Goal: Transaction & Acquisition: Download file/media

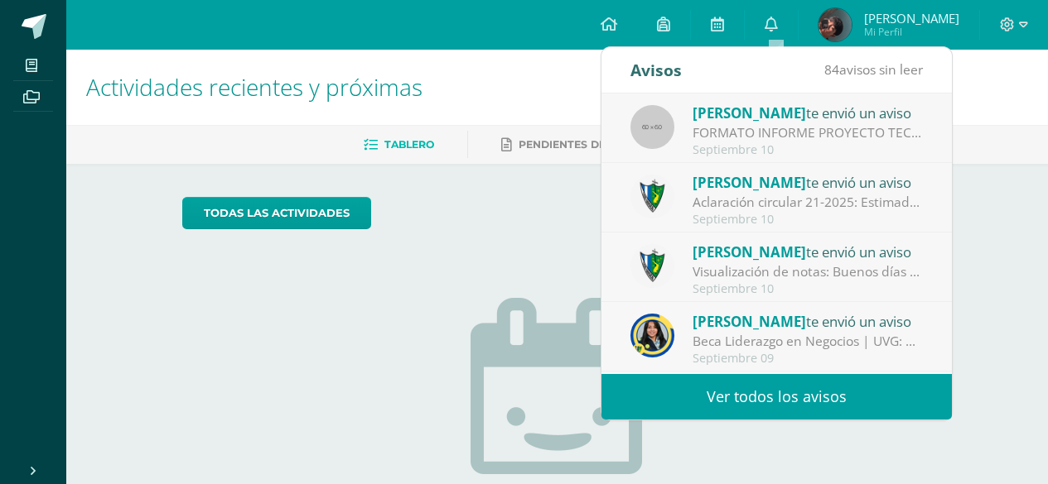
click at [808, 146] on div "Septiembre 10" at bounding box center [807, 150] width 230 height 14
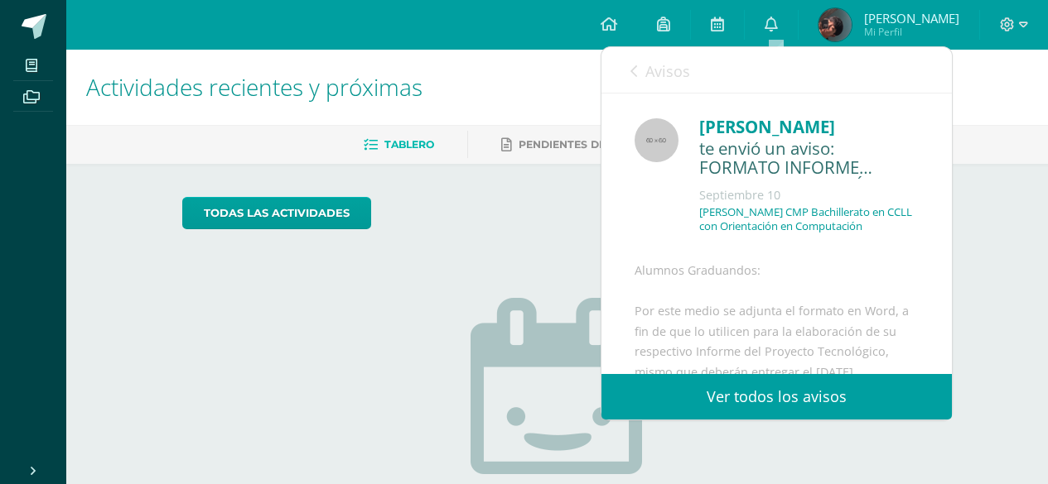
click at [629, 59] on div "Avisos 83 avisos sin leer Avisos" at bounding box center [776, 70] width 350 height 46
click at [635, 70] on icon at bounding box center [633, 71] width 7 height 13
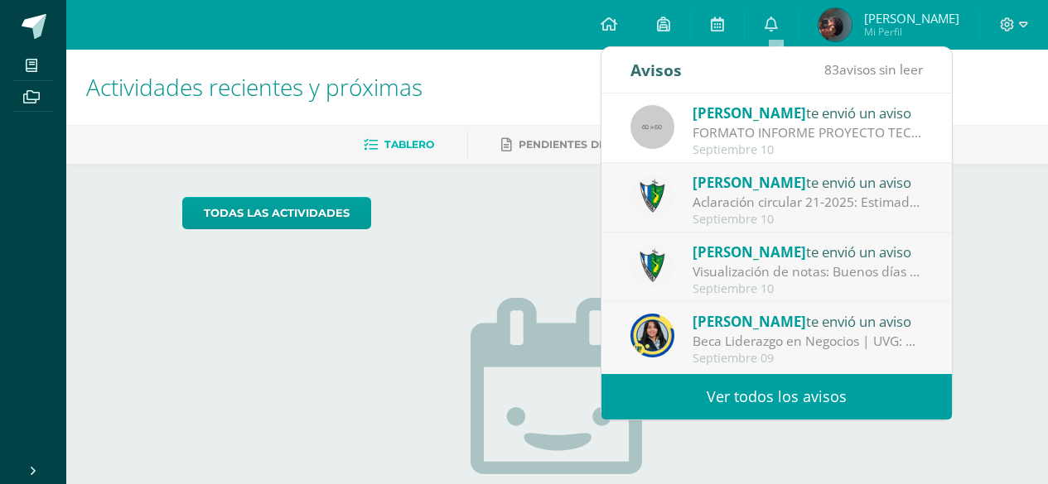
click at [748, 118] on span "[PERSON_NAME]" at bounding box center [748, 113] width 113 height 19
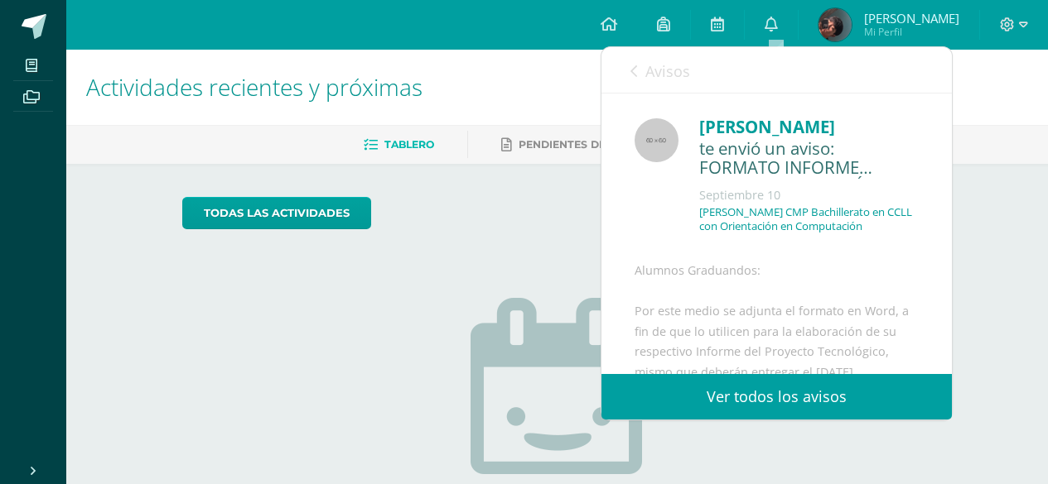
click at [635, 277] on div "Alumnos Graduandos: Por este medio se adjunta el formato en Word, a fin de que …" at bounding box center [776, 419] width 284 height 316
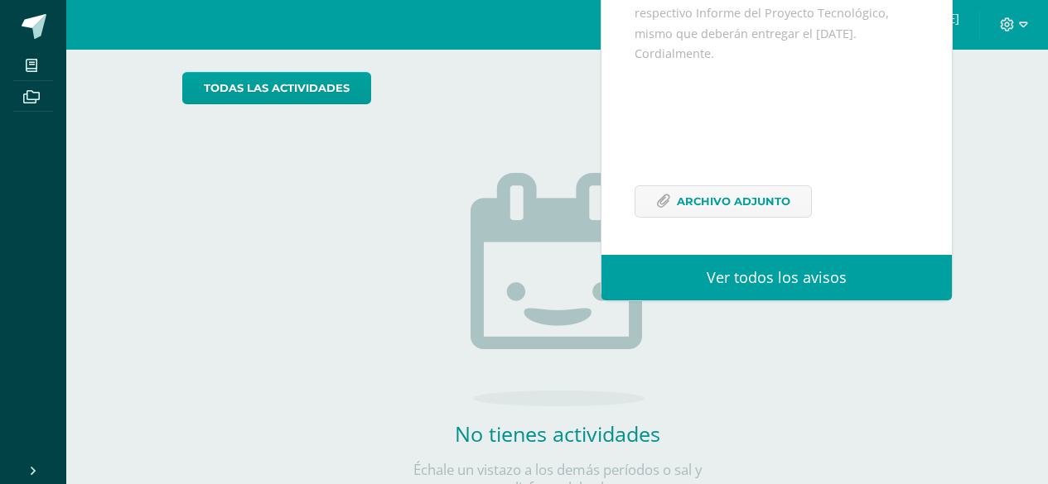
scroll to position [166, 0]
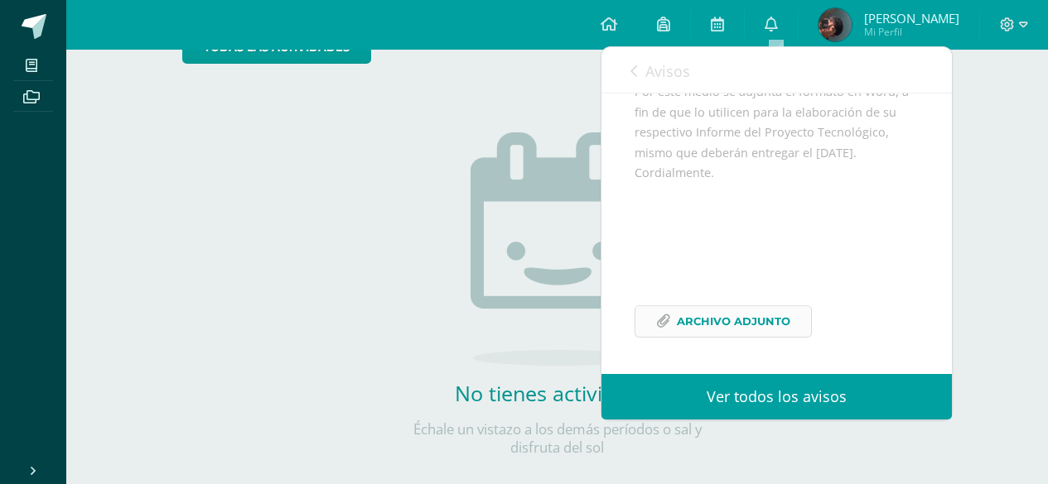
click at [687, 323] on span "Archivo Adjunto" at bounding box center [733, 321] width 113 height 31
